Goal: Task Accomplishment & Management: Use online tool/utility

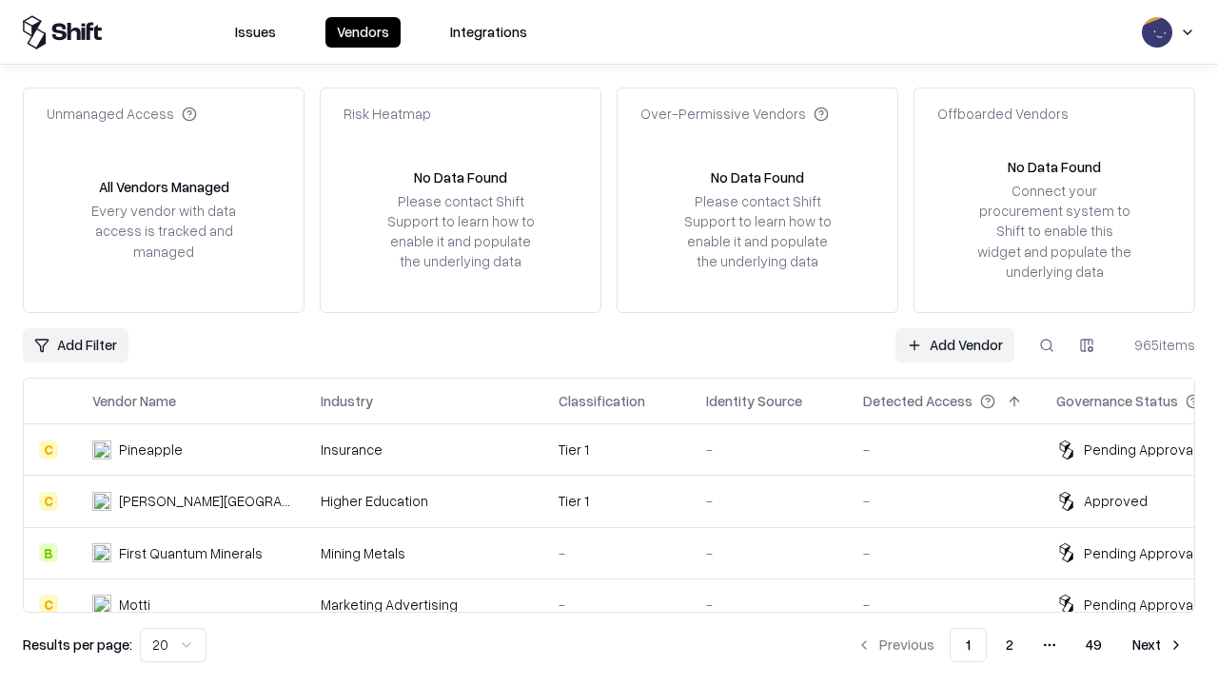
click at [954, 344] on link "Add Vendor" at bounding box center [954, 345] width 119 height 34
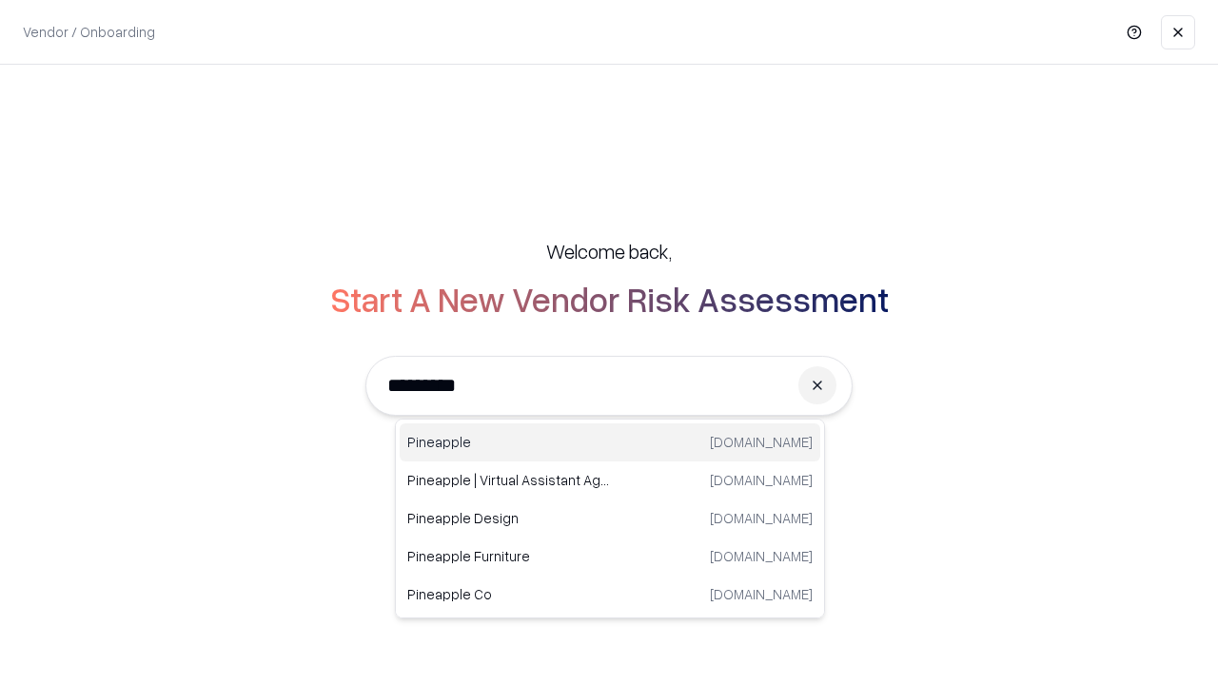
click at [610, 442] on div "Pineapple [DOMAIN_NAME]" at bounding box center [610, 442] width 421 height 38
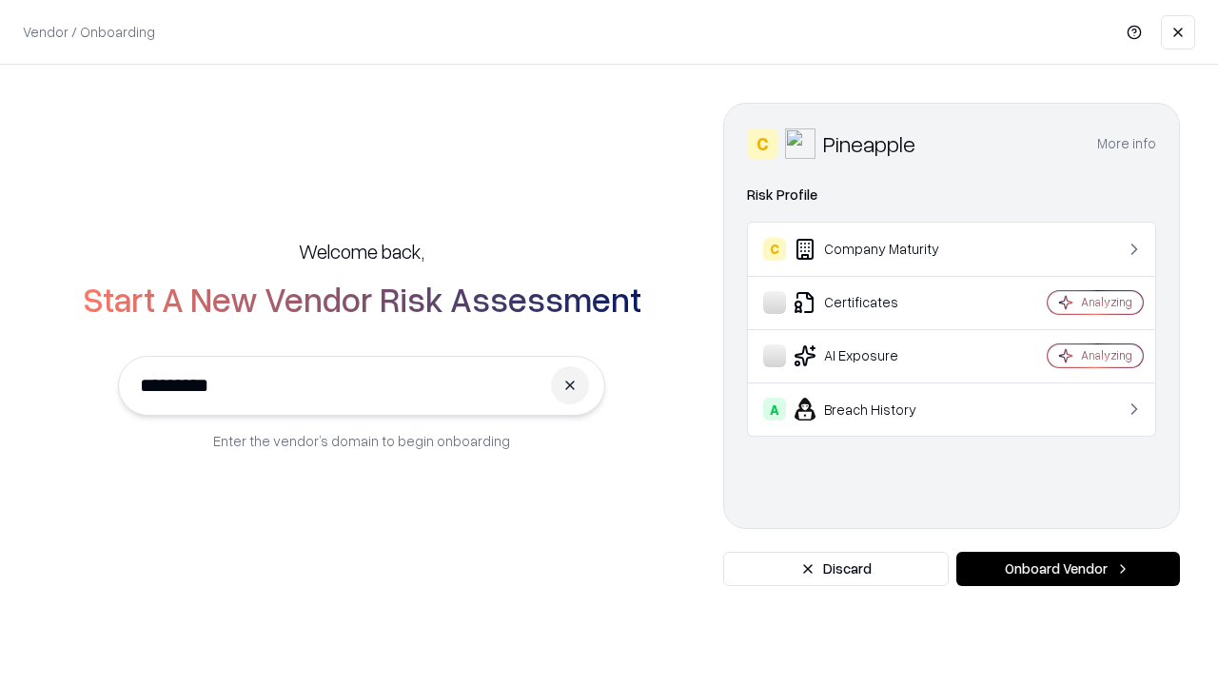
type input "*********"
click at [1068, 569] on button "Onboard Vendor" at bounding box center [1068, 569] width 224 height 34
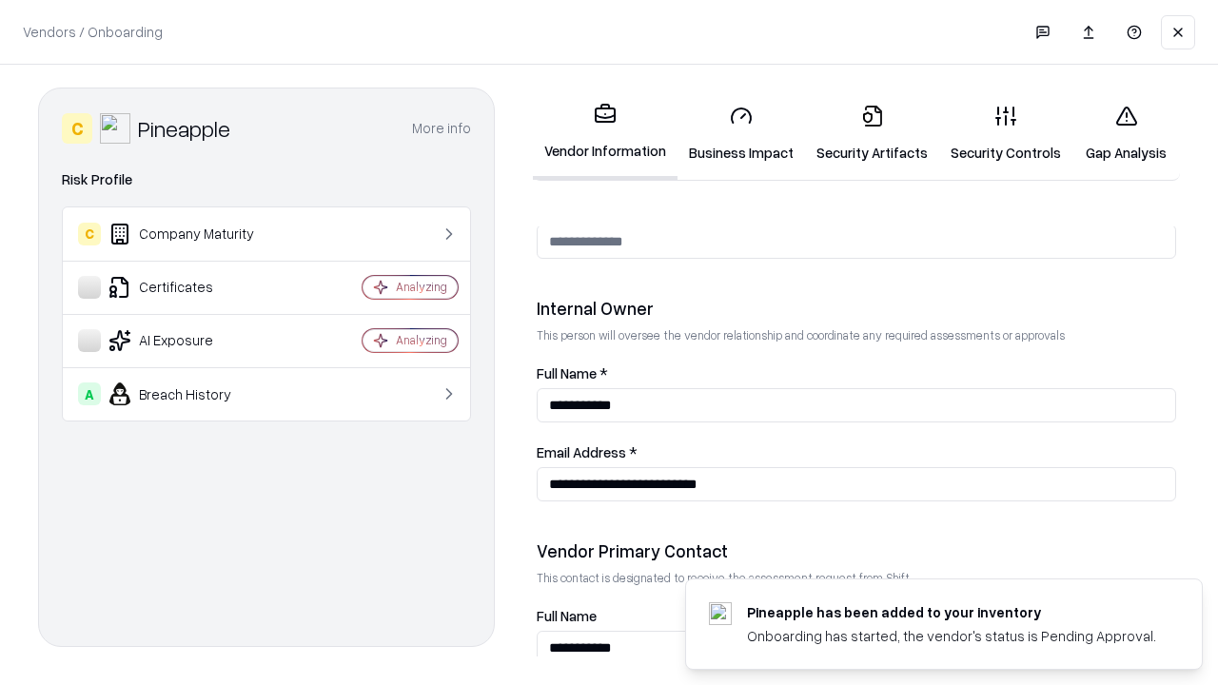
scroll to position [986, 0]
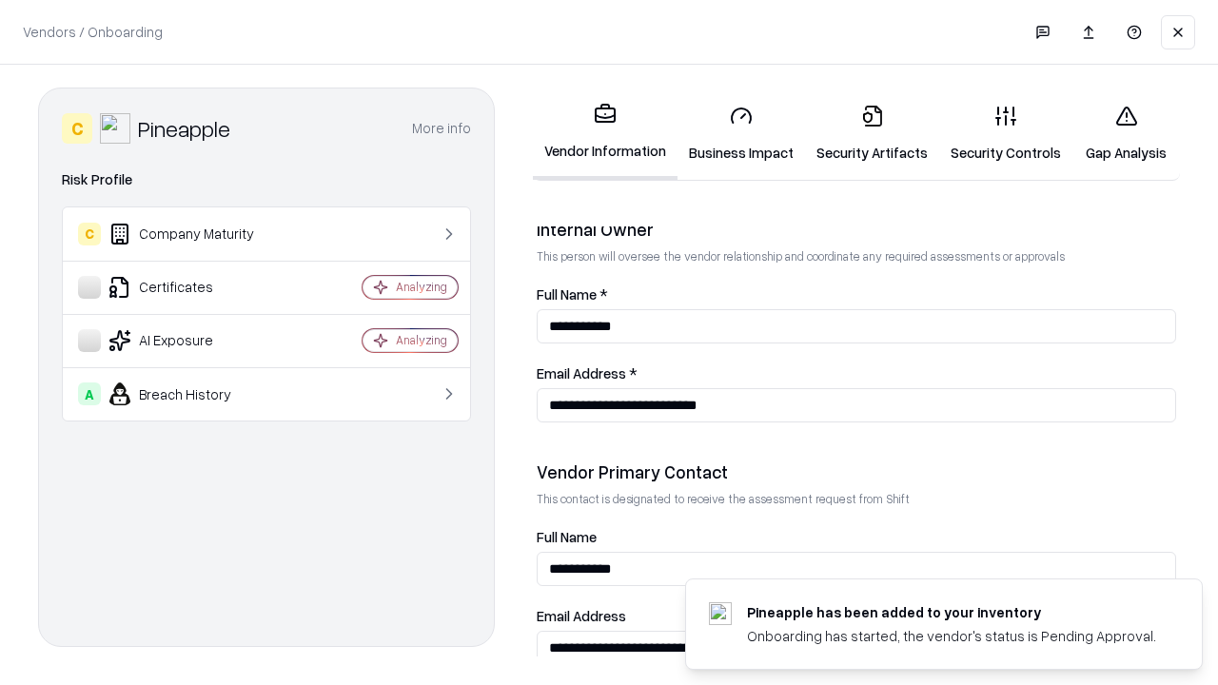
click at [872, 133] on link "Security Artifacts" at bounding box center [872, 133] width 134 height 88
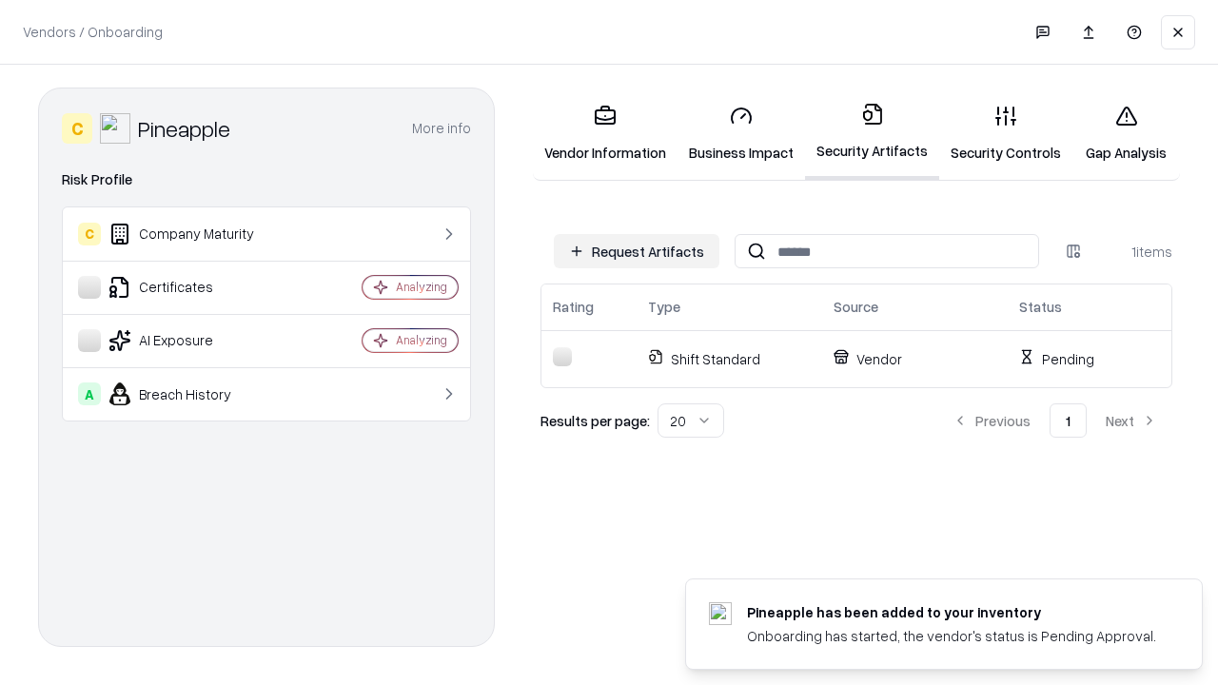
click at [637, 251] on button "Request Artifacts" at bounding box center [637, 251] width 166 height 34
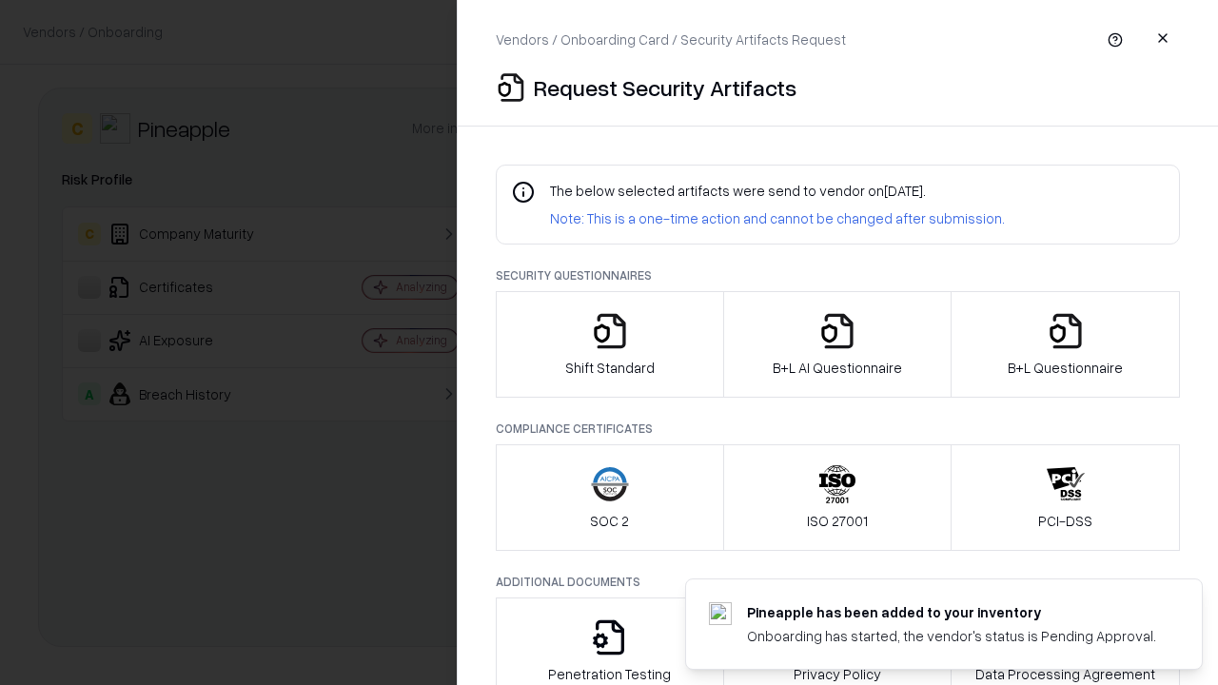
click at [1065, 344] on icon "button" at bounding box center [1066, 331] width 38 height 38
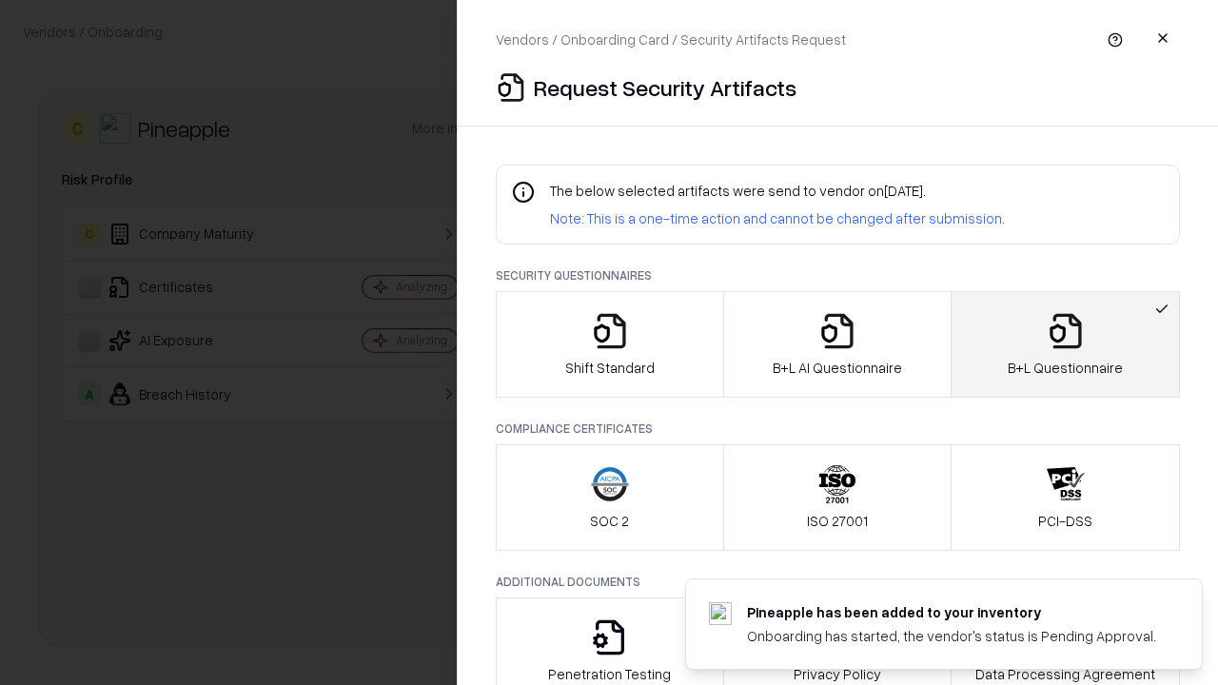
click at [836, 344] on icon "button" at bounding box center [837, 331] width 38 height 38
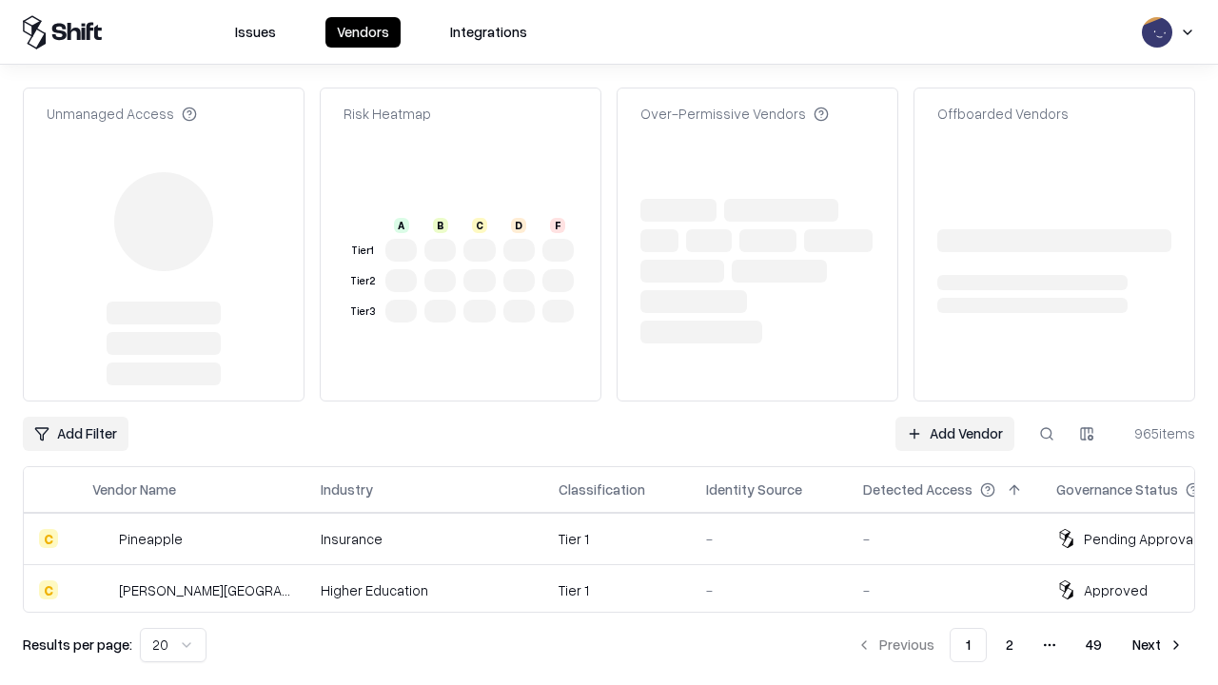
click at [954, 417] on link "Add Vendor" at bounding box center [954, 434] width 119 height 34
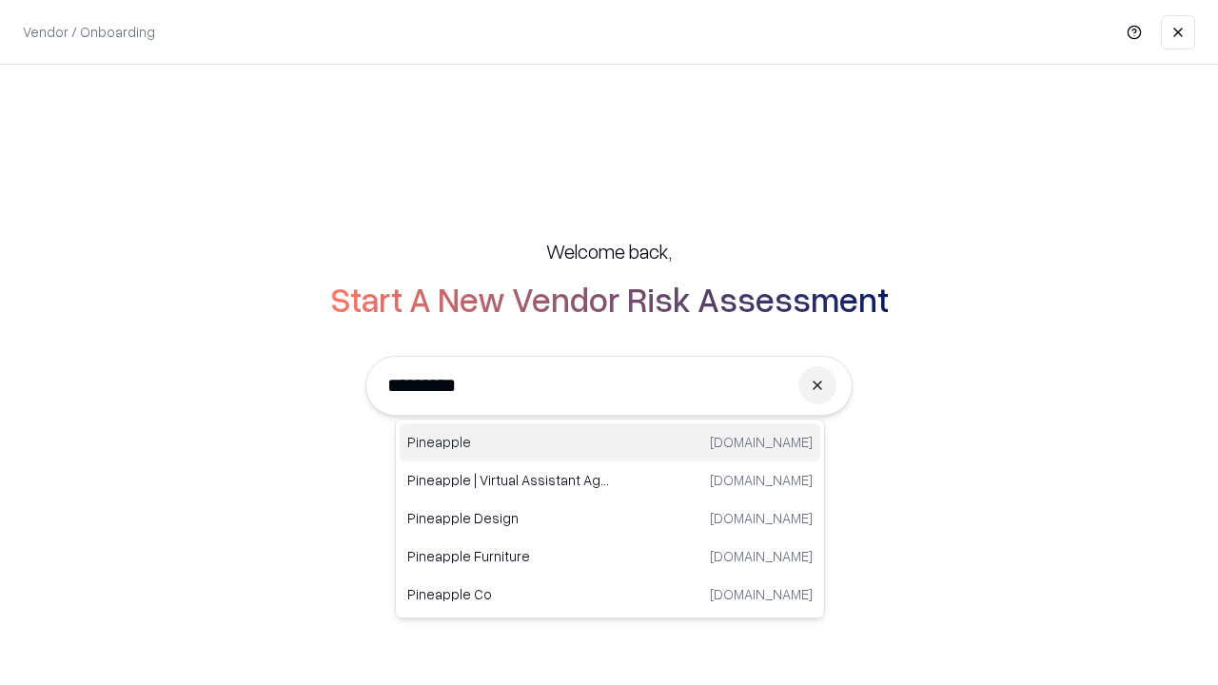
click at [610, 442] on div "Pineapple [DOMAIN_NAME]" at bounding box center [610, 442] width 421 height 38
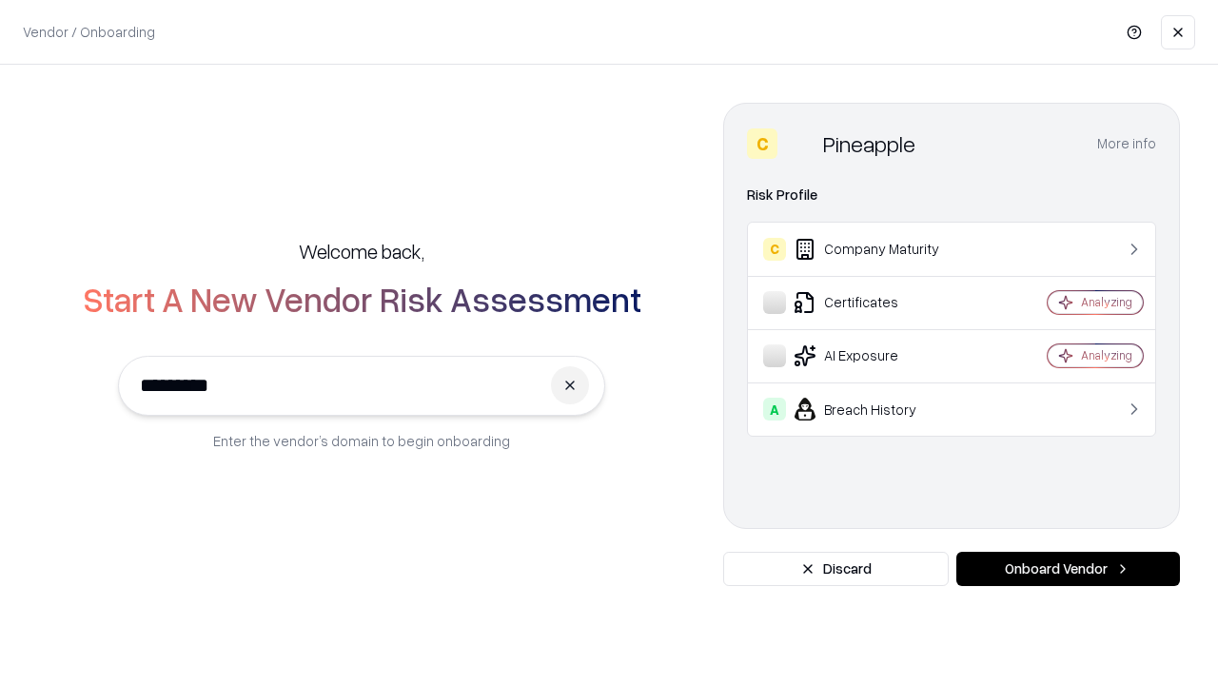
type input "*********"
click at [1068, 569] on button "Onboard Vendor" at bounding box center [1068, 569] width 224 height 34
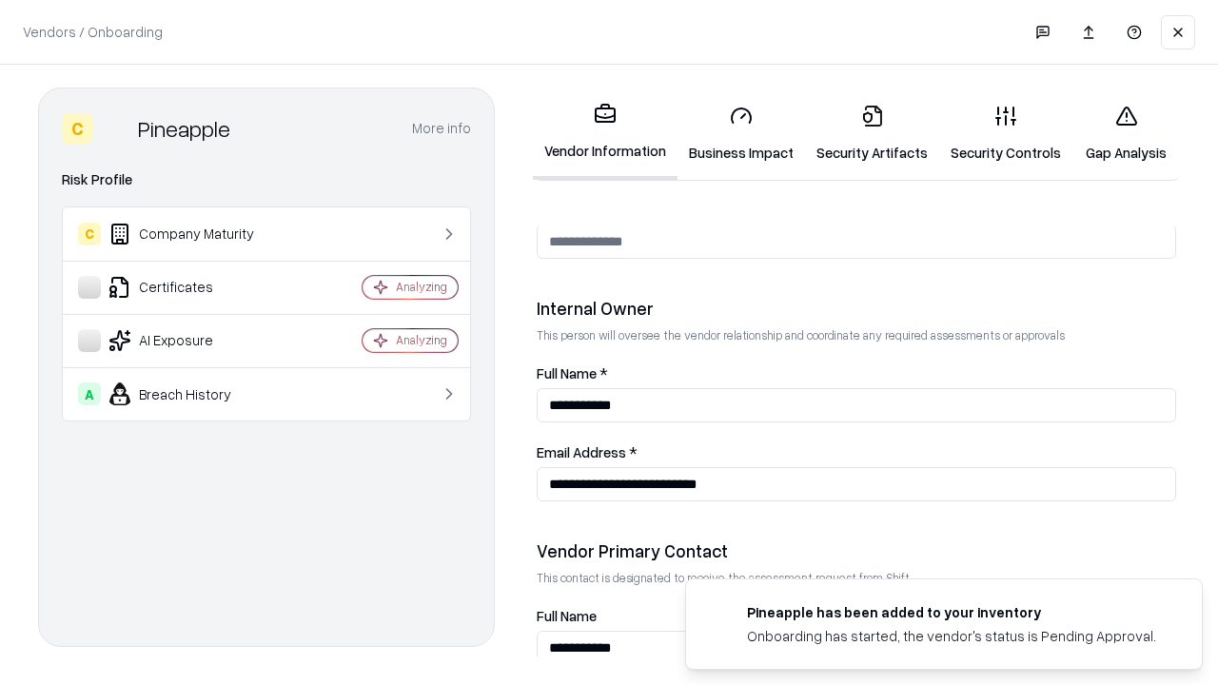
scroll to position [986, 0]
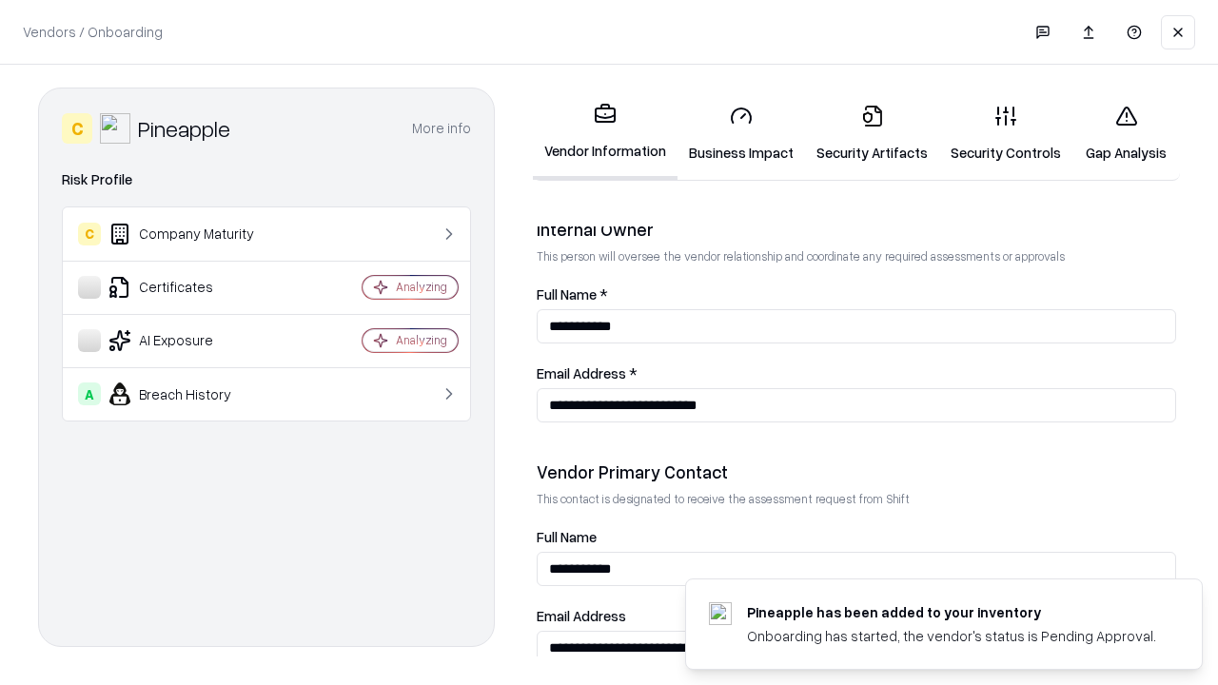
click at [1126, 133] on link "Gap Analysis" at bounding box center [1126, 133] width 108 height 88
